Goal: Check status: Check status

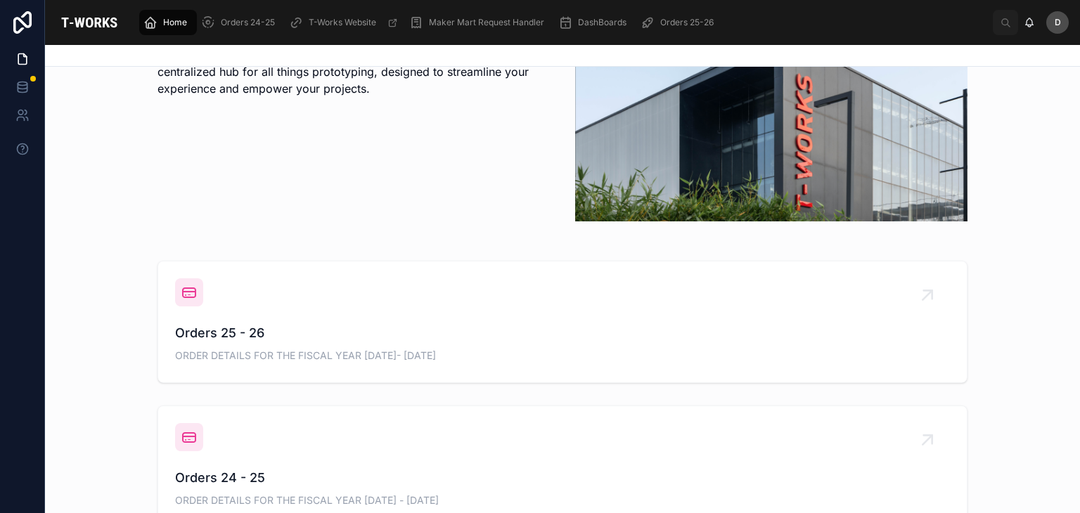
scroll to position [360, 0]
click at [420, 348] on span "ORDER DETAILS FOR THE FISCAL YEAR [DATE]- [DATE]" at bounding box center [562, 354] width 775 height 14
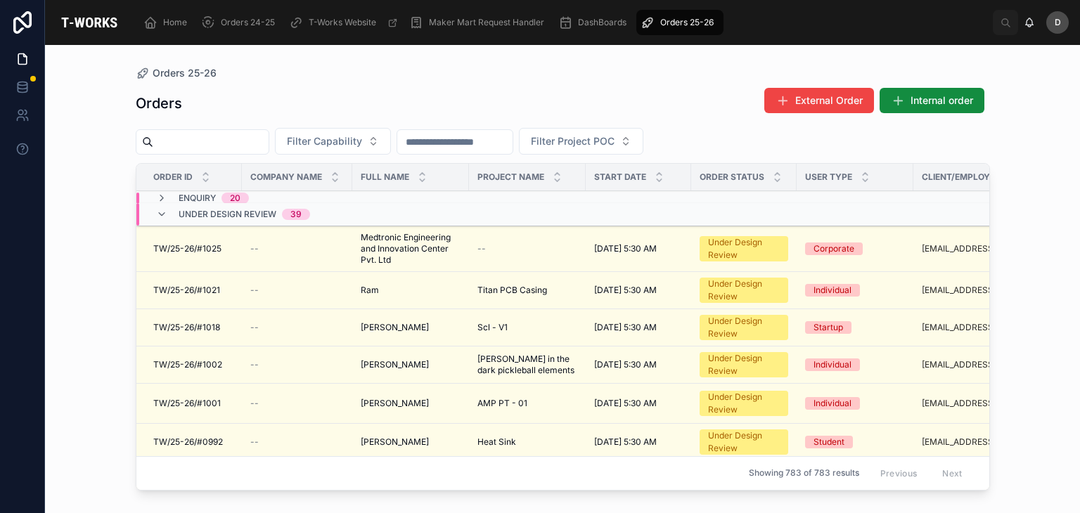
click at [390, 132] on button "Filter Capability" at bounding box center [333, 141] width 116 height 27
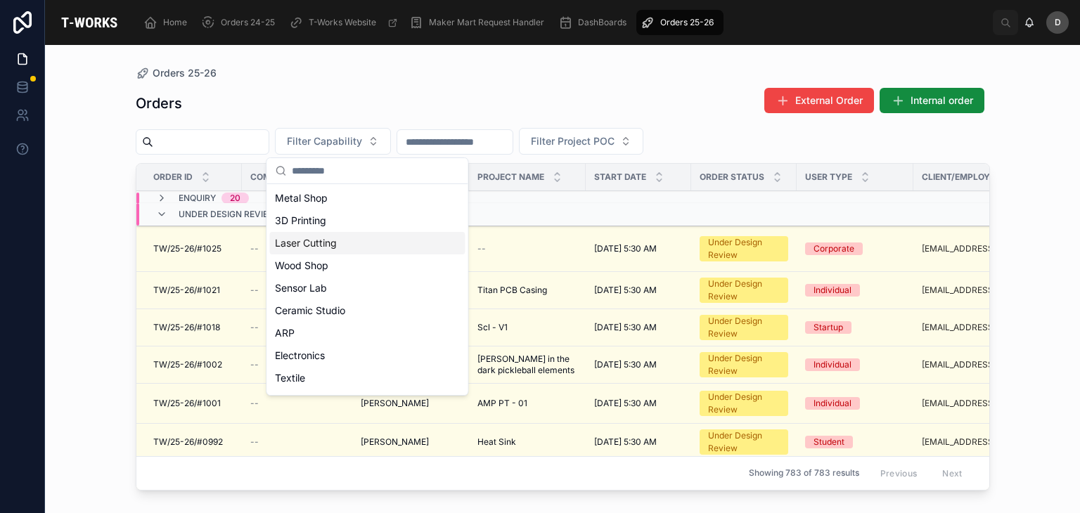
click at [303, 243] on div "Laser Cutting" at bounding box center [366, 243] width 195 height 22
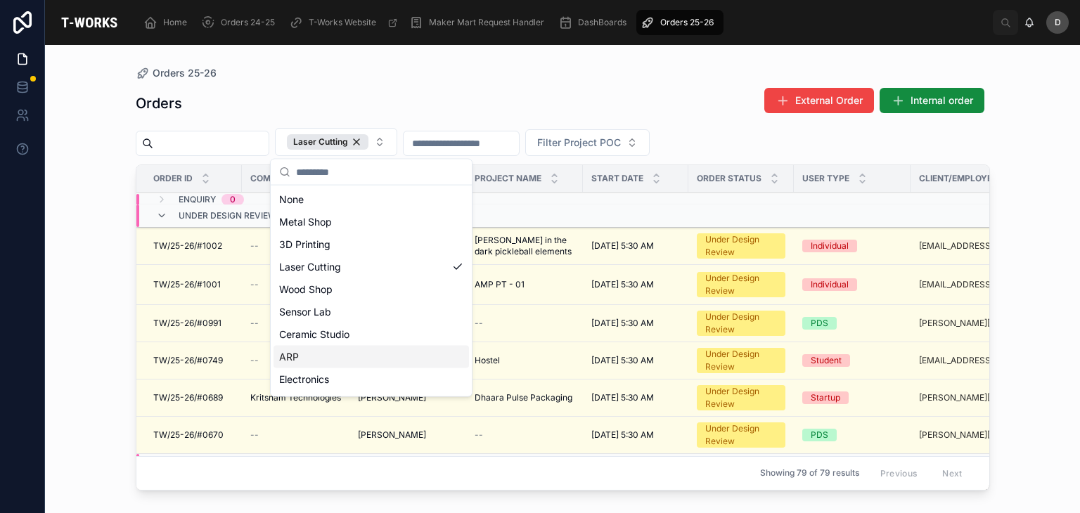
click at [296, 357] on div "ARP" at bounding box center [371, 357] width 195 height 22
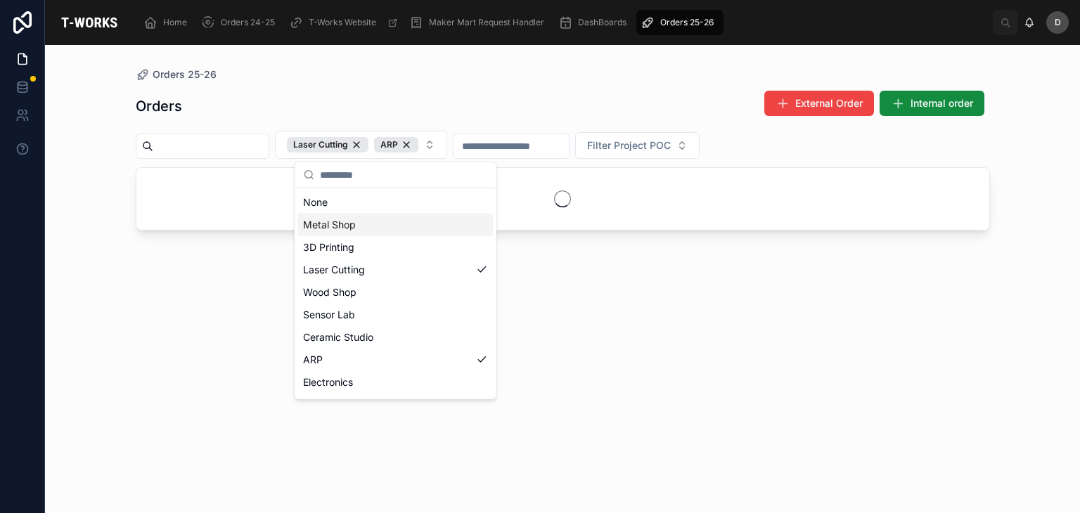
click at [501, 74] on div "Orders 25-26" at bounding box center [563, 74] width 854 height 14
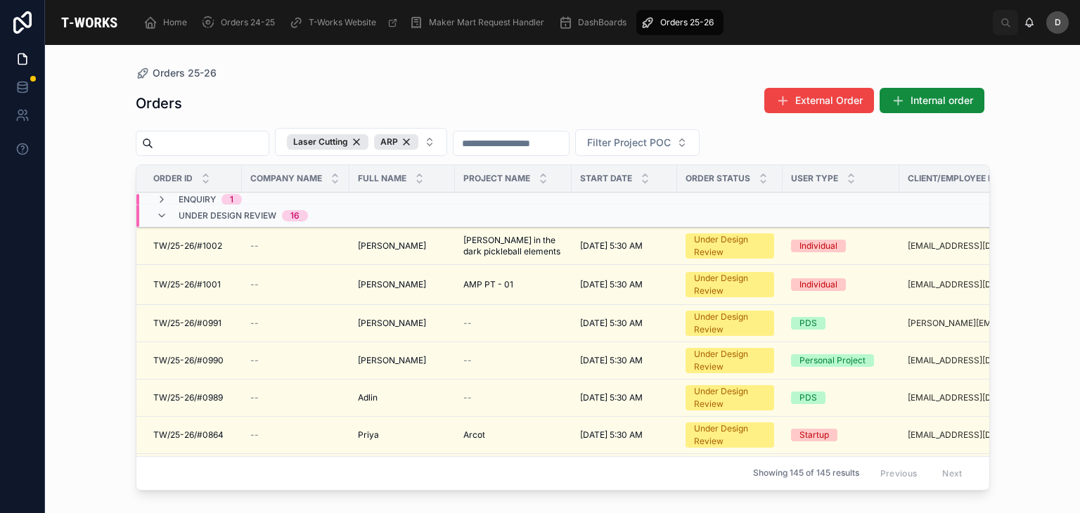
click at [160, 199] on icon at bounding box center [161, 199] width 11 height 11
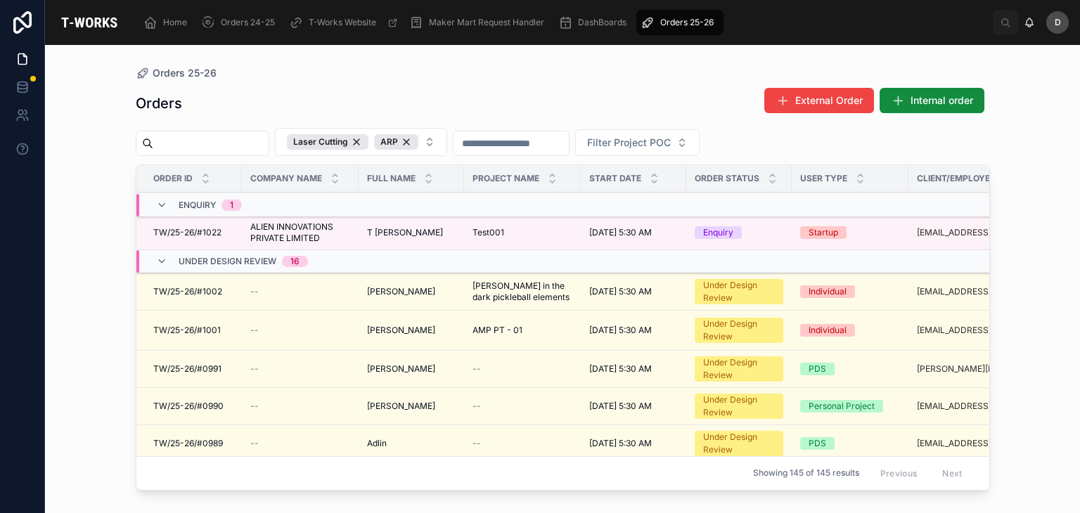
click at [504, 231] on span "Test001" at bounding box center [488, 232] width 32 height 11
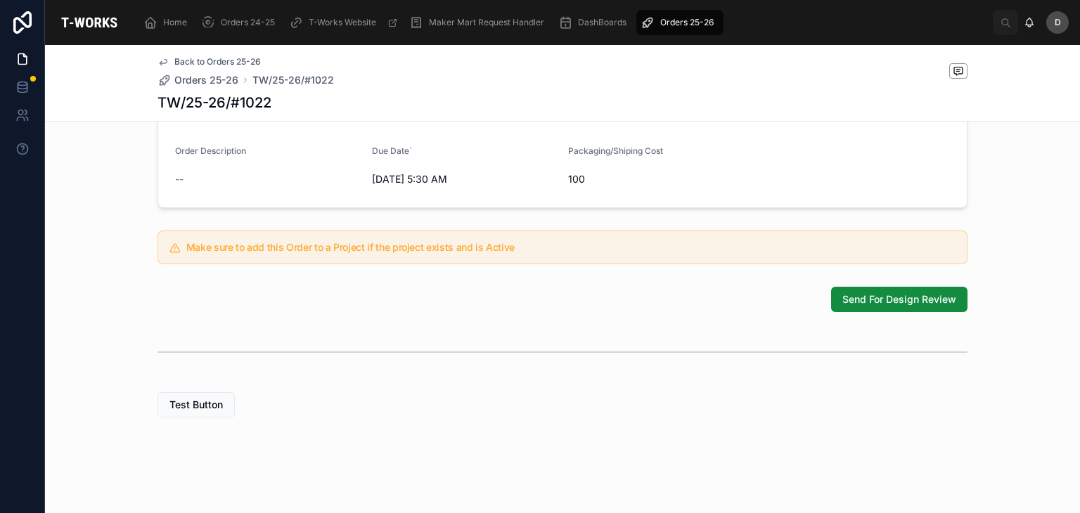
scroll to position [435, 0]
click at [888, 299] on span "Send For Design Review" at bounding box center [899, 299] width 114 height 14
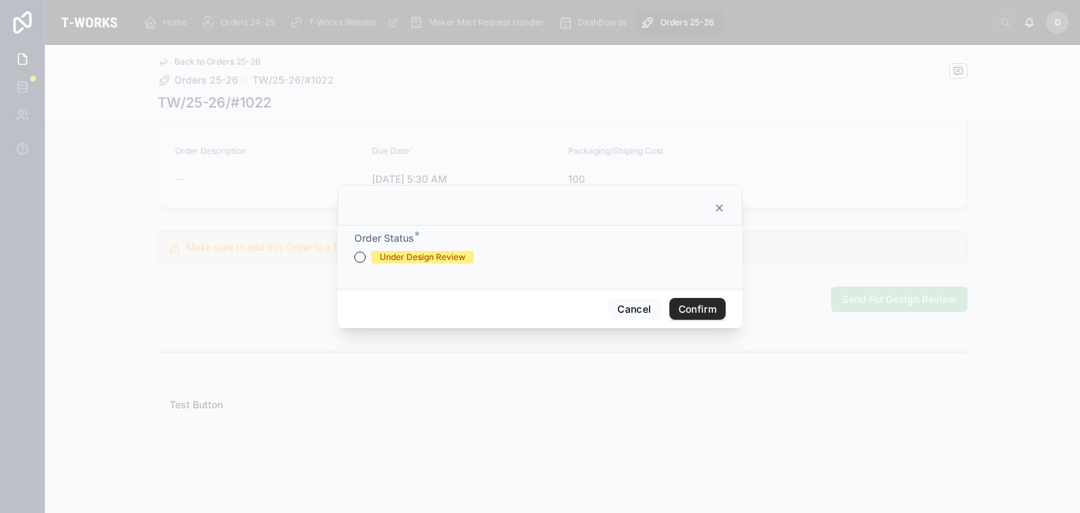
click at [456, 255] on div "Under Design Review" at bounding box center [423, 257] width 86 height 13
click at [366, 255] on button "Under Design Review" at bounding box center [359, 257] width 11 height 11
click at [682, 307] on button "Confirm" at bounding box center [697, 309] width 56 height 22
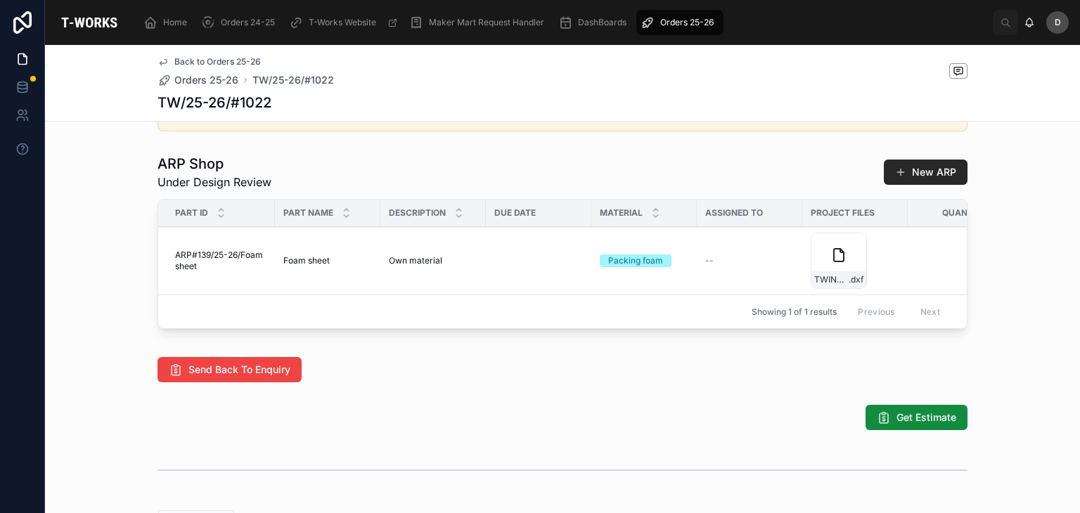
scroll to position [672, 0]
click at [882, 430] on button "Get Estimate" at bounding box center [917, 417] width 102 height 25
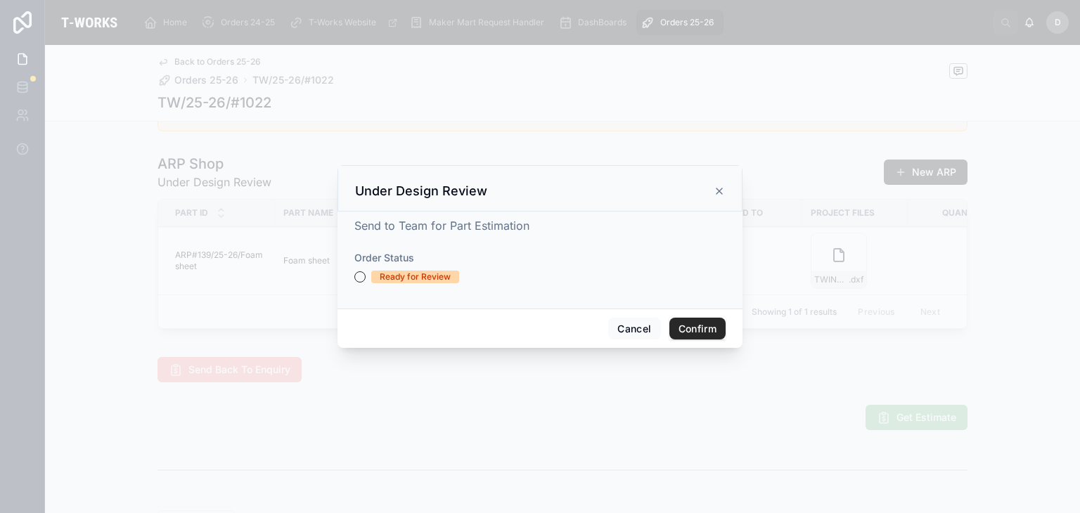
click at [413, 279] on div "Ready for Review" at bounding box center [415, 277] width 71 height 13
click at [366, 279] on button "Ready for Review" at bounding box center [359, 276] width 11 height 11
click at [716, 330] on button "Confirm" at bounding box center [697, 329] width 56 height 22
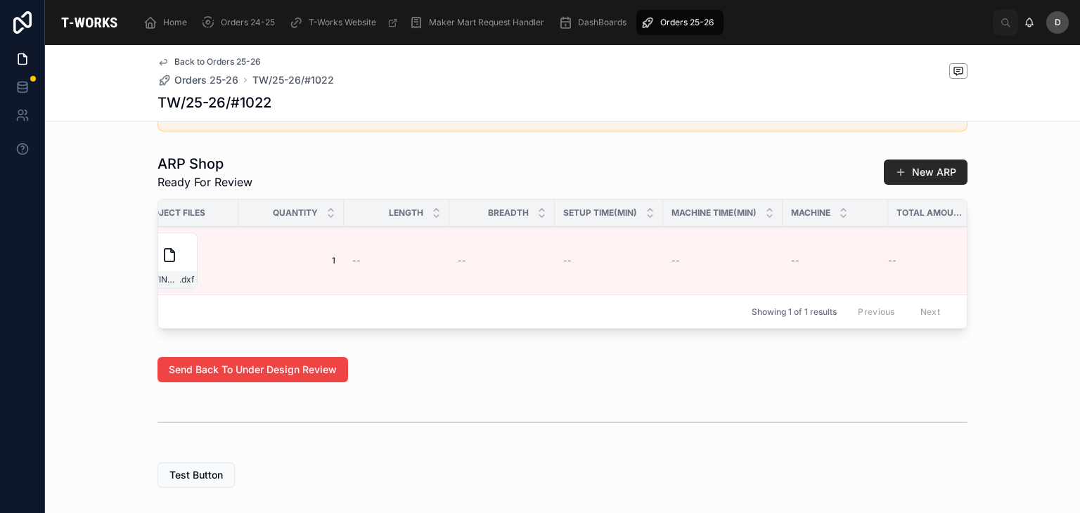
scroll to position [0, 709]
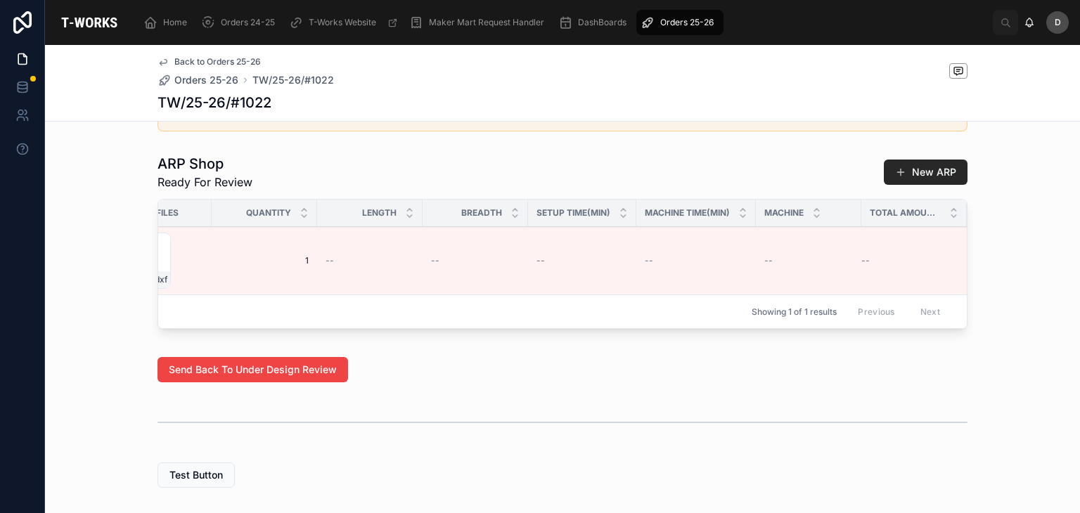
click at [0, 0] on span "Edit Details" at bounding box center [0, 0] width 0 height 0
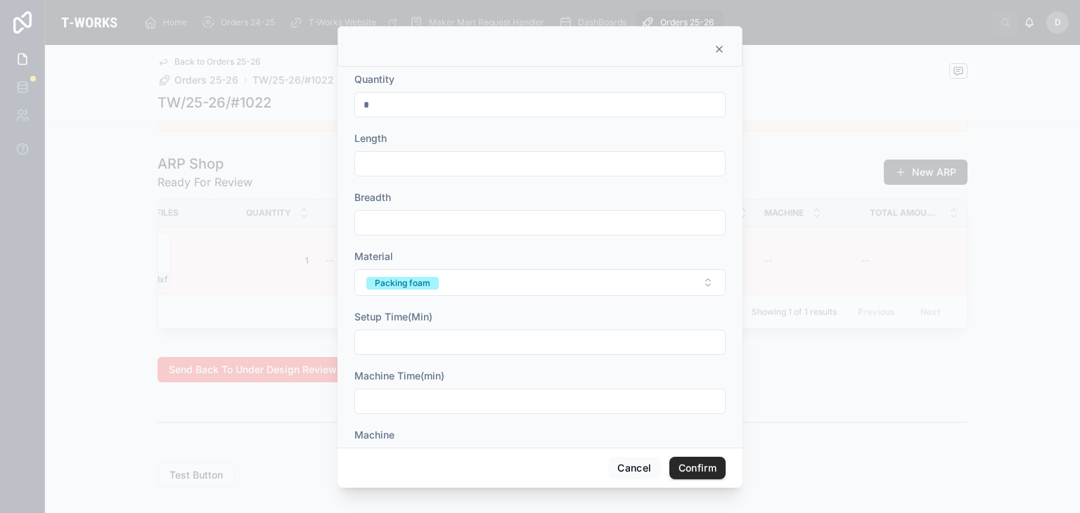
click at [401, 105] on input "*" at bounding box center [540, 105] width 370 height 20
type input "**"
click at [390, 161] on input "text" at bounding box center [540, 164] width 370 height 20
click at [713, 44] on div at bounding box center [540, 49] width 370 height 11
click at [720, 54] on div at bounding box center [539, 46] width 405 height 41
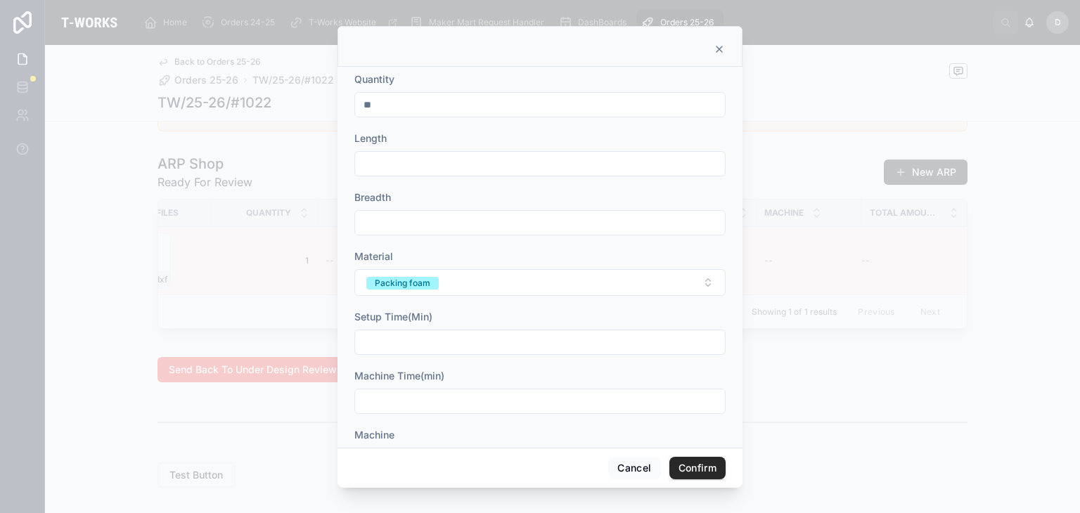
click at [716, 49] on icon at bounding box center [719, 49] width 11 height 11
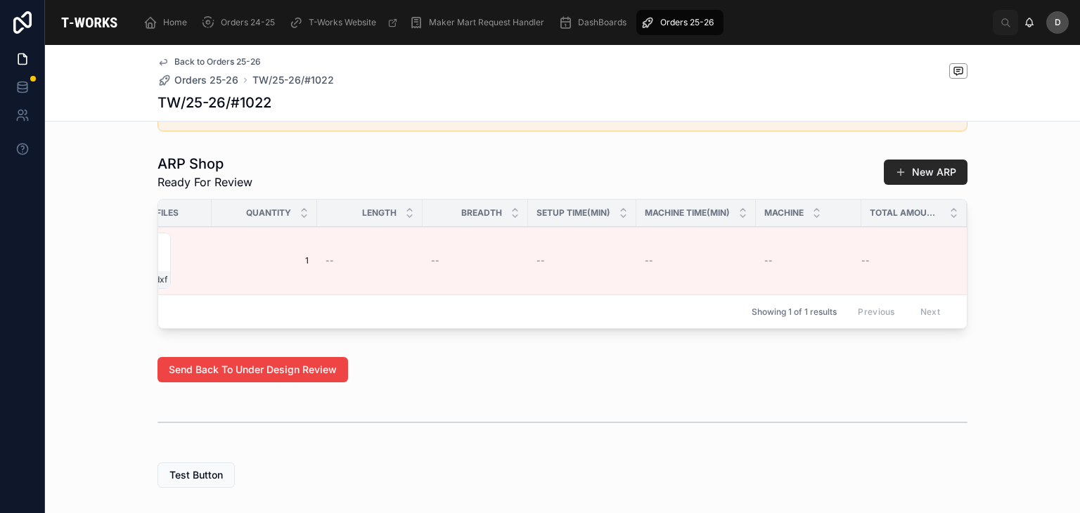
click at [0, 0] on span "Edit Details" at bounding box center [0, 0] width 0 height 0
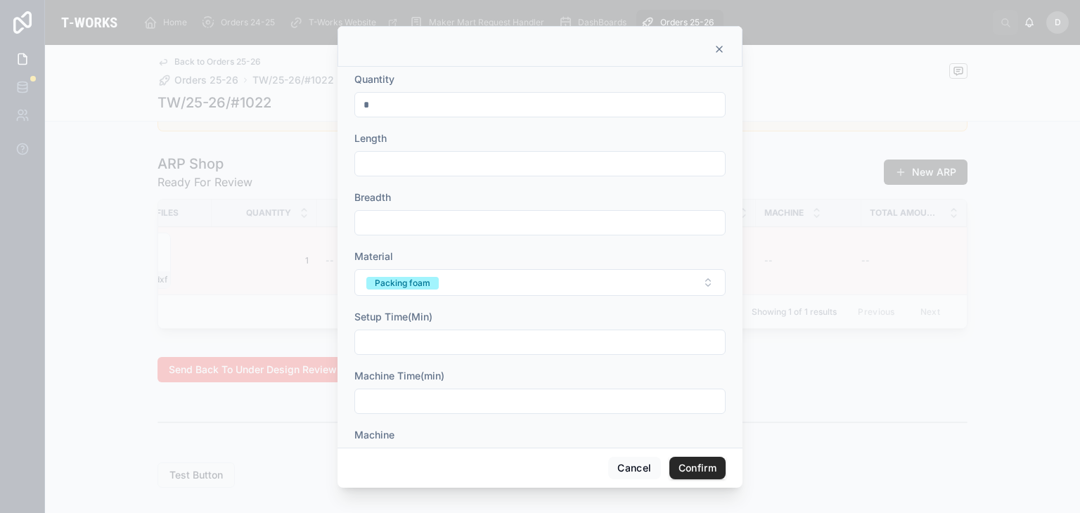
scroll to position [22, 0]
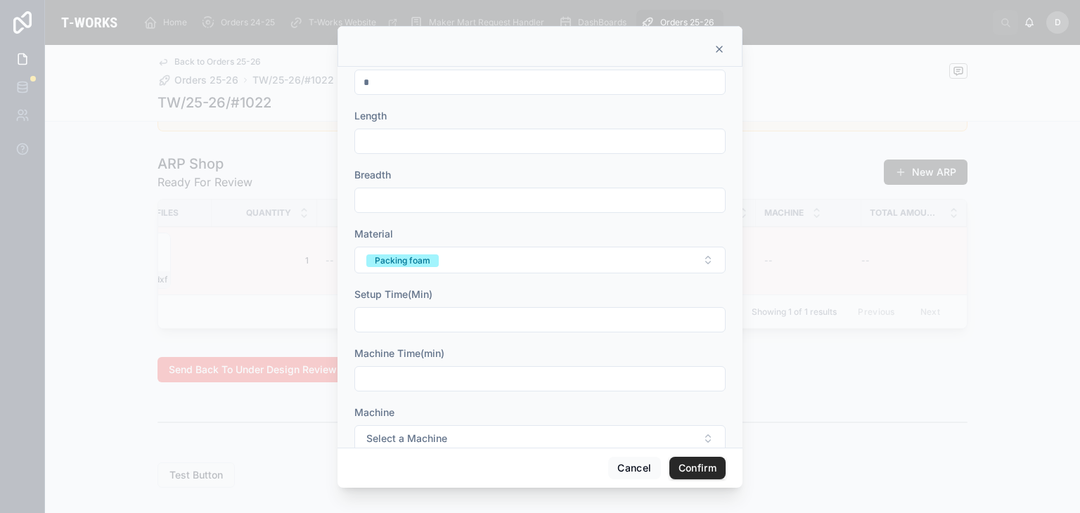
click at [475, 263] on button "Packing foam" at bounding box center [539, 260] width 371 height 27
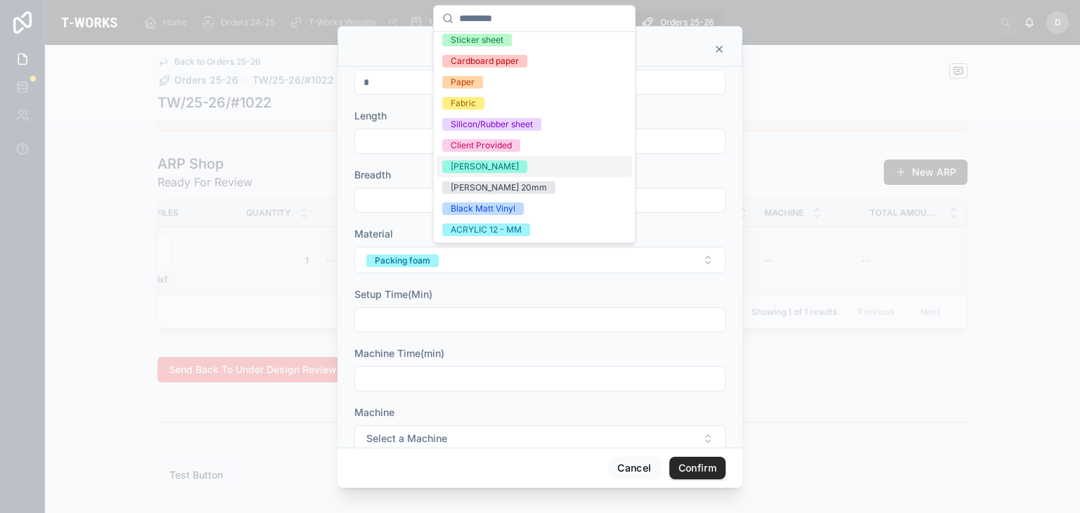
scroll to position [69, 0]
click at [664, 330] on div at bounding box center [539, 319] width 371 height 25
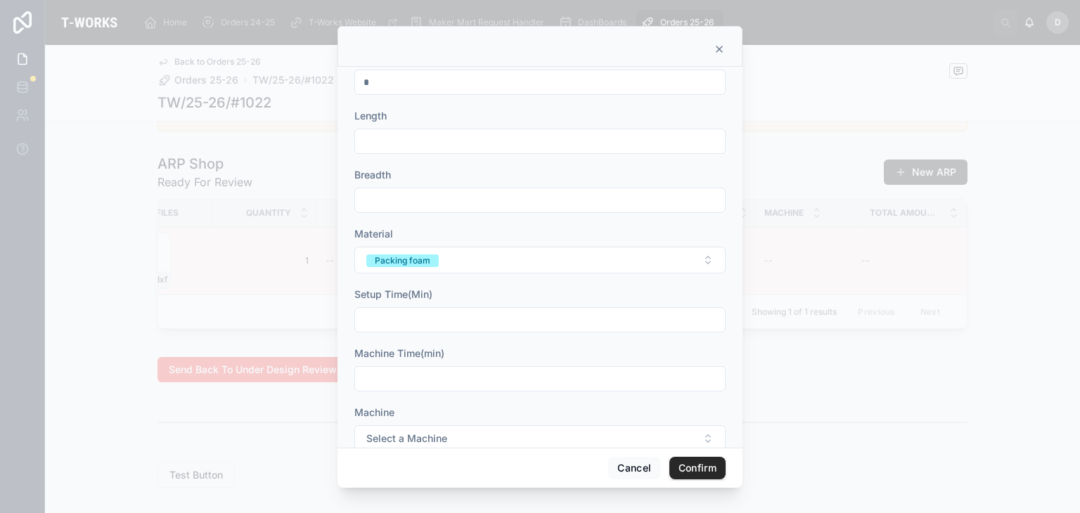
scroll to position [110, 0]
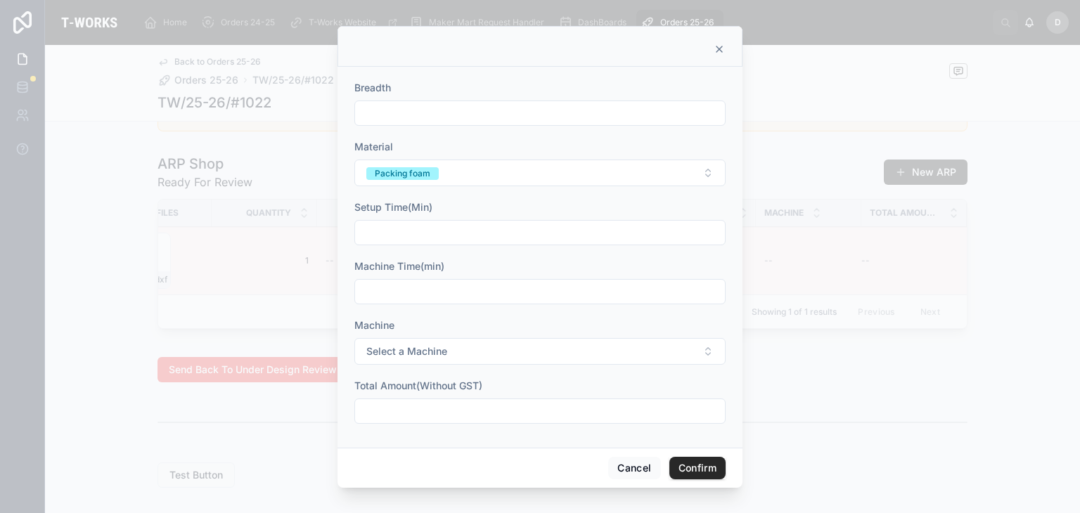
click at [456, 229] on input "text" at bounding box center [540, 233] width 370 height 20
click at [402, 288] on input "text" at bounding box center [540, 292] width 370 height 20
click at [381, 399] on div at bounding box center [539, 411] width 371 height 25
click at [452, 355] on button "Select a Machine" at bounding box center [539, 351] width 371 height 27
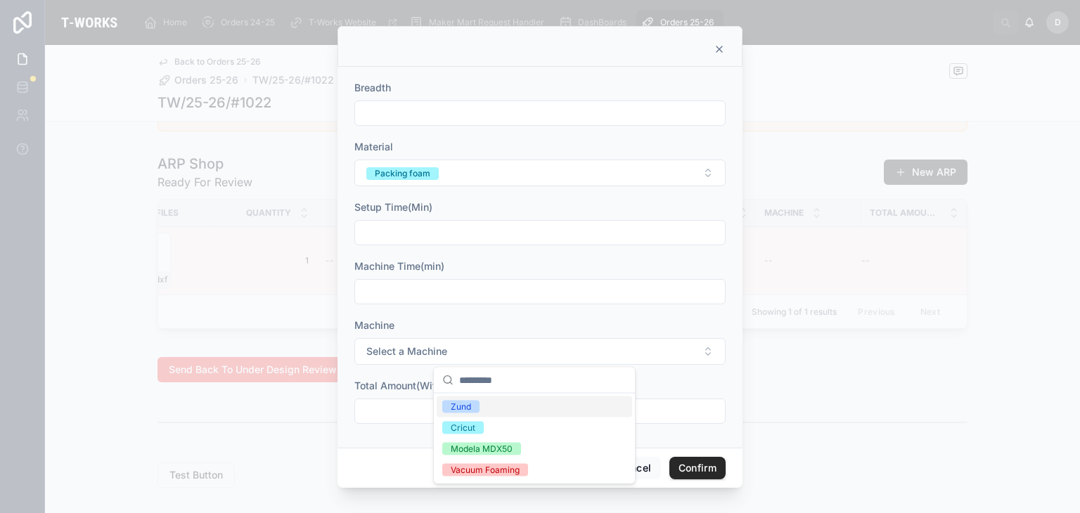
click at [461, 406] on div "Zund" at bounding box center [461, 407] width 20 height 13
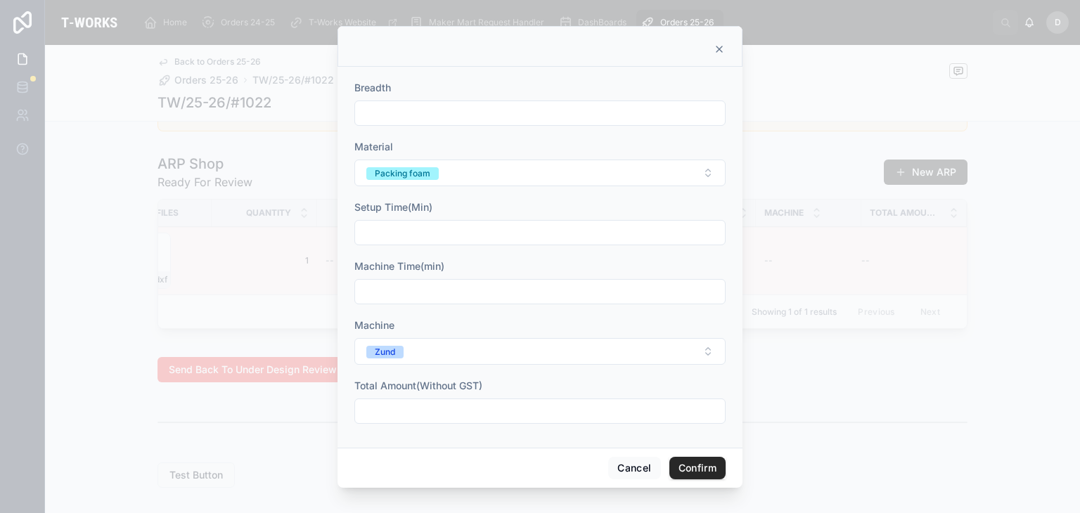
click at [423, 414] on input "text" at bounding box center [540, 411] width 370 height 20
click at [928, 302] on div at bounding box center [540, 256] width 1080 height 513
click at [719, 44] on icon at bounding box center [719, 49] width 11 height 11
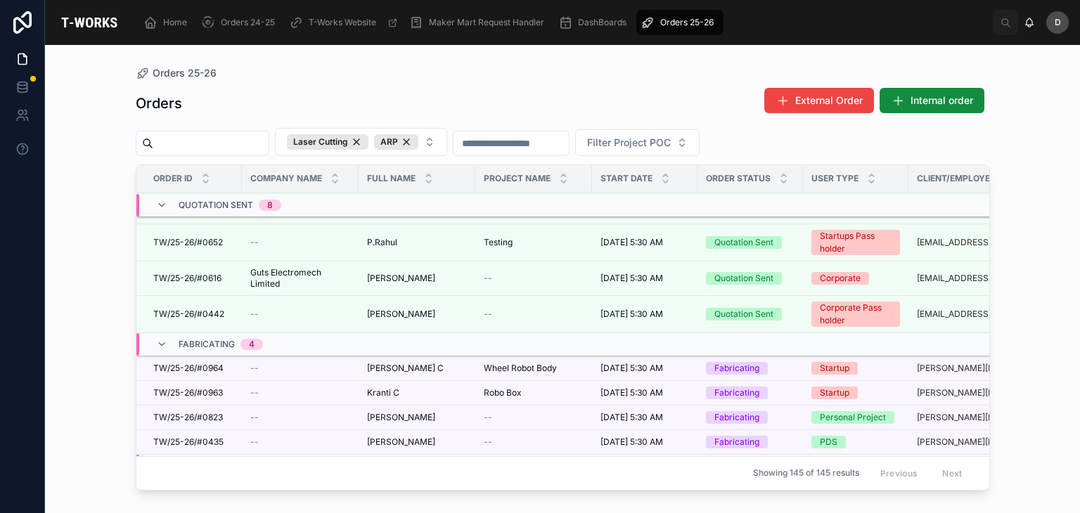
scroll to position [1259, 0]
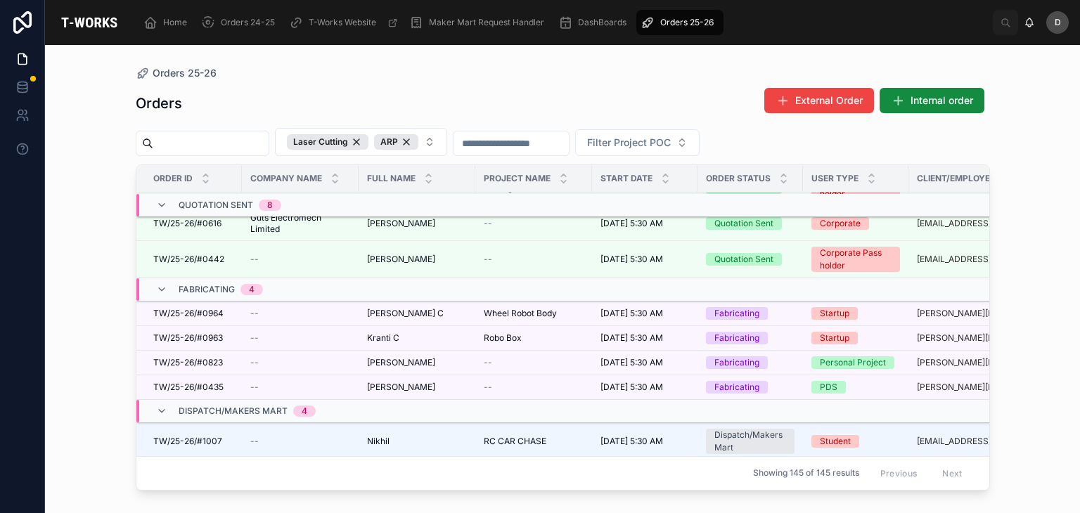
click at [503, 311] on span "Wheel Robot Body" at bounding box center [520, 313] width 73 height 11
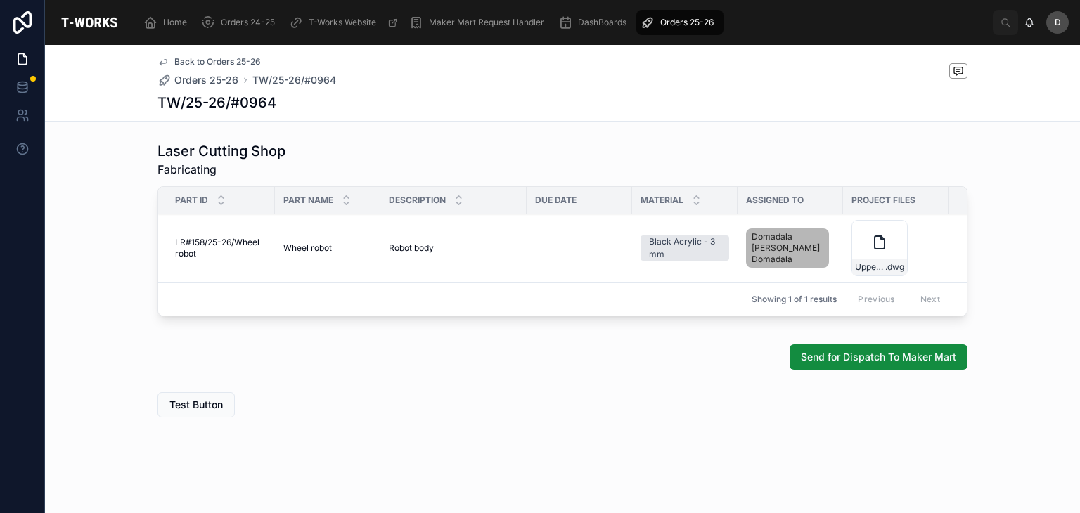
scroll to position [754, 0]
